Goal: Information Seeking & Learning: Learn about a topic

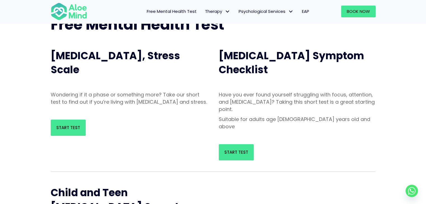
scroll to position [48, 0]
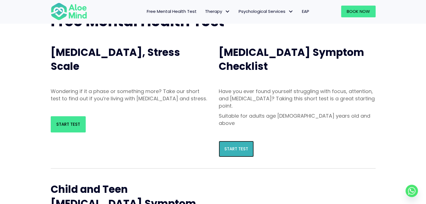
click at [212, 146] on span "Start Test" at bounding box center [236, 149] width 24 height 6
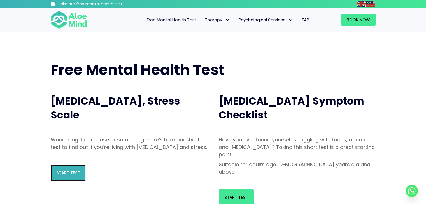
click at [71, 177] on link "Start Test" at bounding box center [68, 173] width 35 height 16
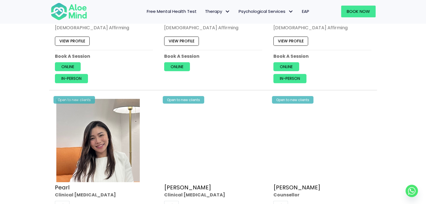
scroll to position [1474, 0]
